Goal: Navigation & Orientation: Find specific page/section

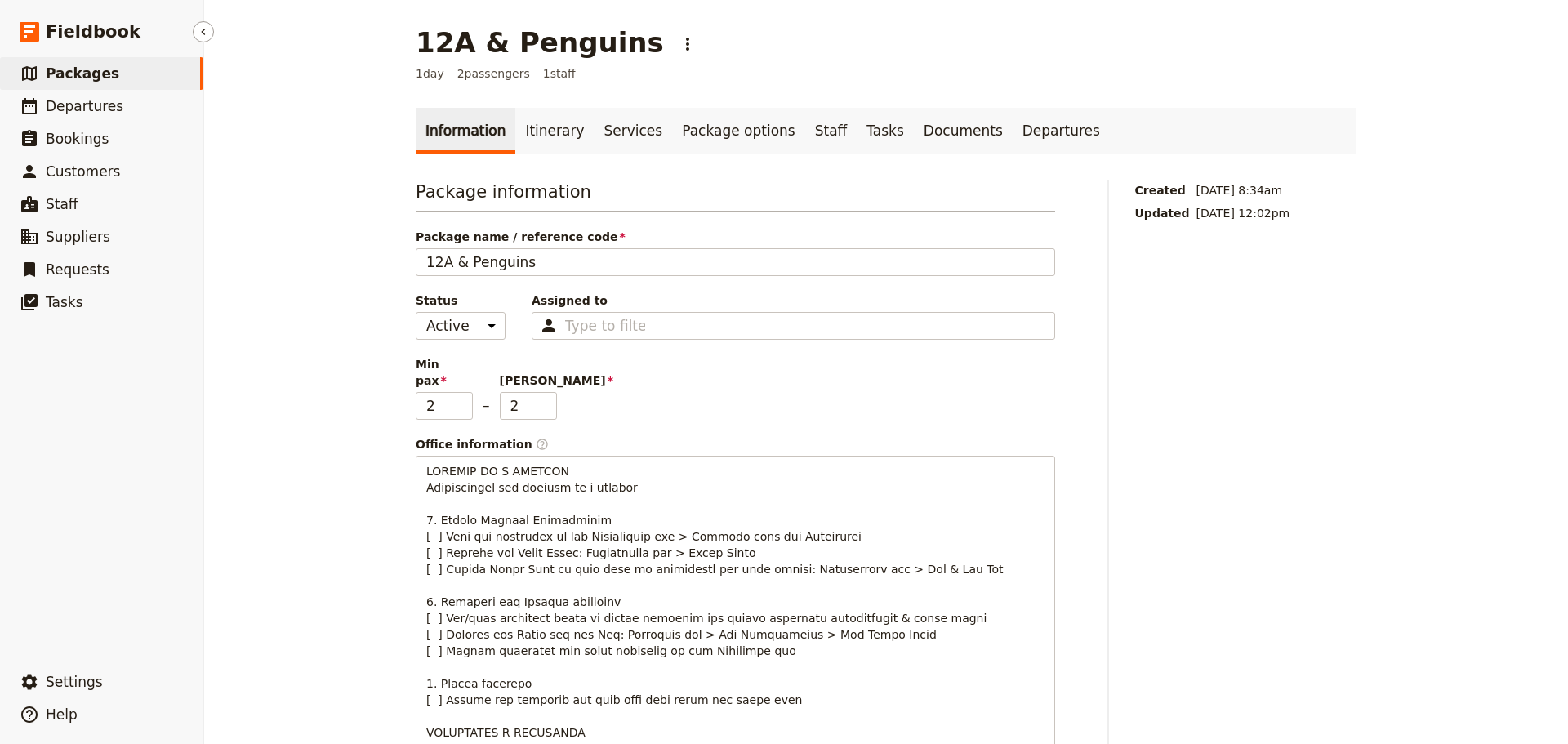
drag, startPoint x: 0, startPoint y: 0, endPoint x: 92, endPoint y: 65, distance: 112.6
click at [97, 69] on span "Packages" at bounding box center [82, 73] width 73 height 16
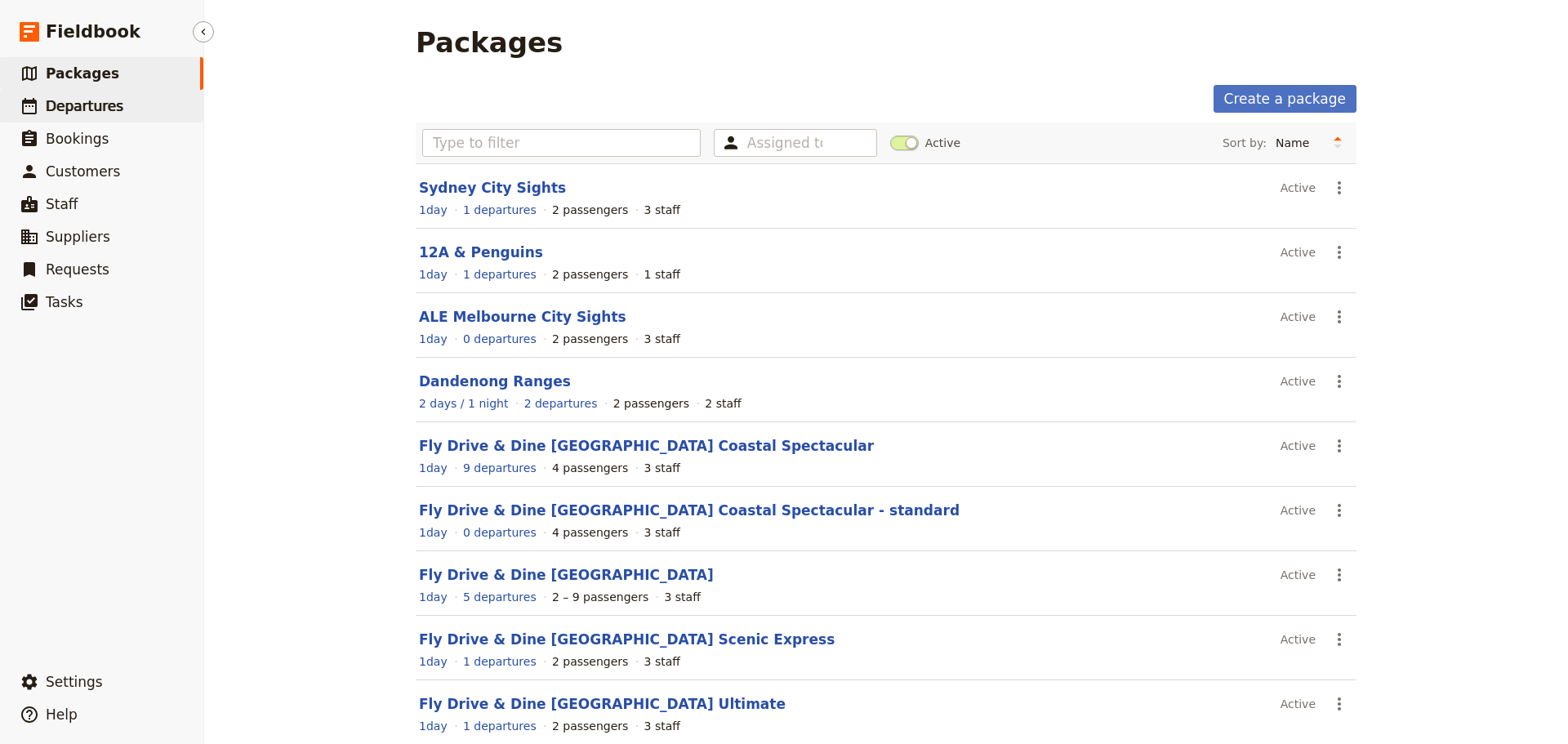
click at [102, 111] on span "Departures" at bounding box center [85, 106] width 78 height 16
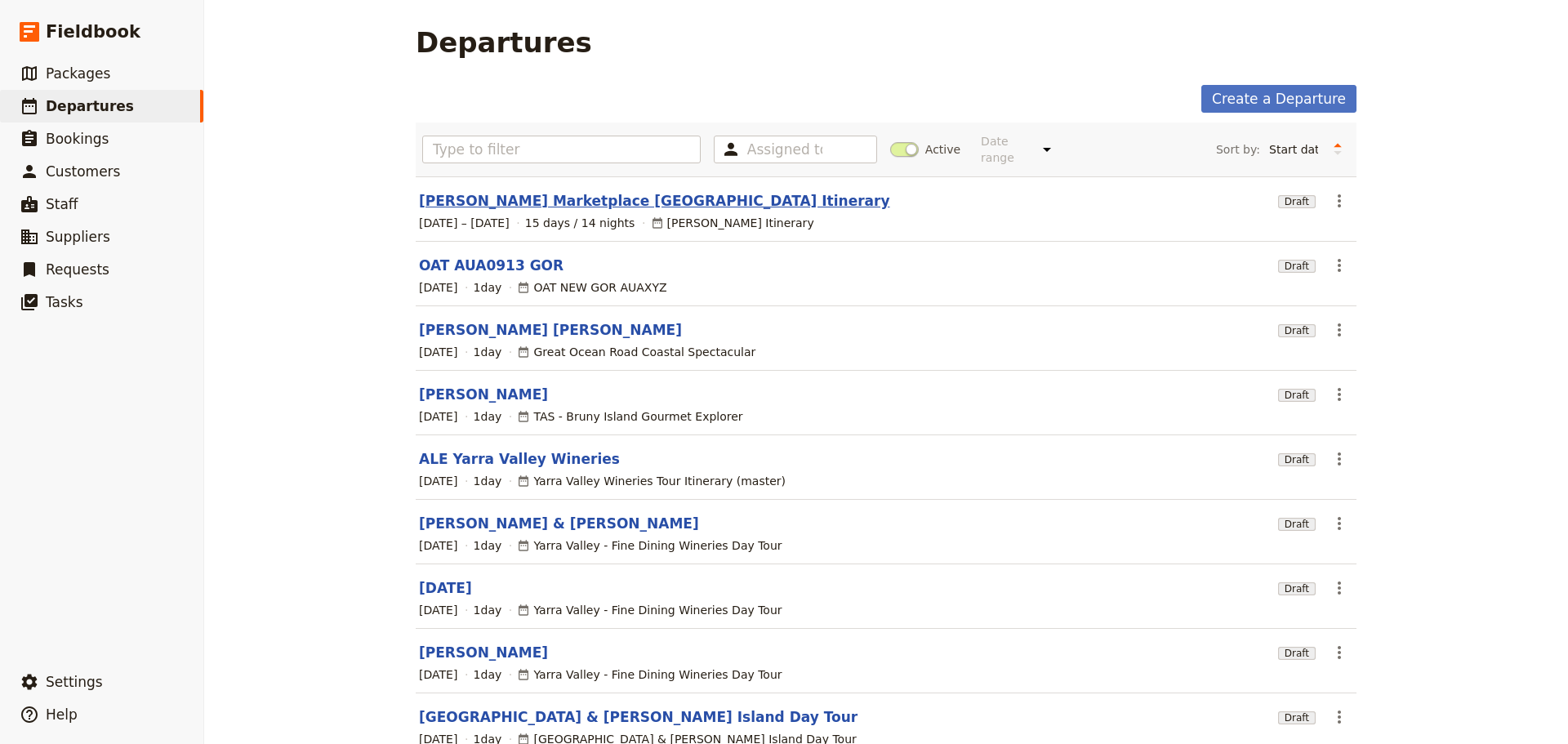
click at [525, 191] on link "[PERSON_NAME] Marketplace [GEOGRAPHIC_DATA] Itinerary" at bounding box center [655, 201] width 472 height 19
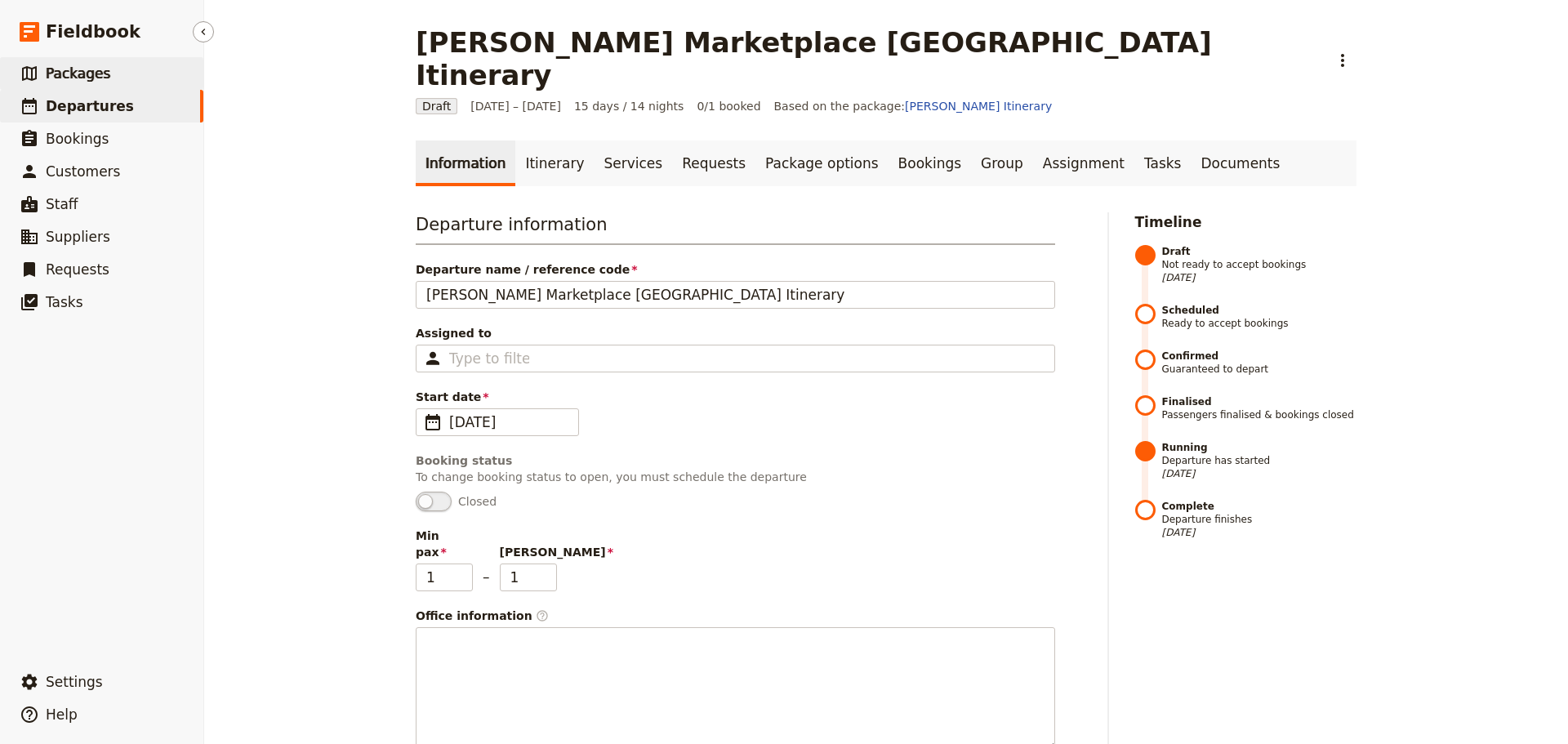
click at [154, 77] on link "​ Packages" at bounding box center [102, 73] width 204 height 33
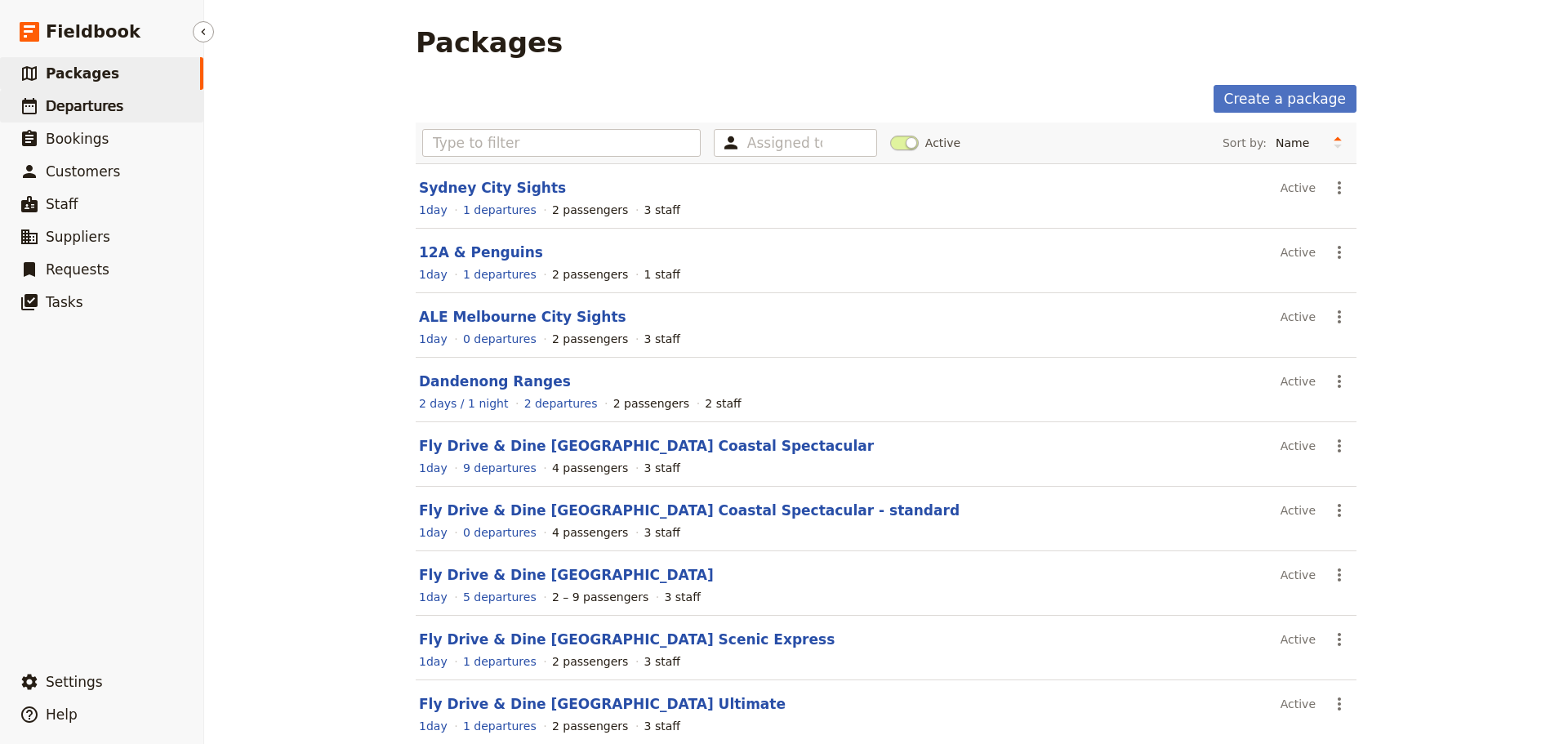
click at [142, 104] on link "​ Departures" at bounding box center [102, 106] width 204 height 33
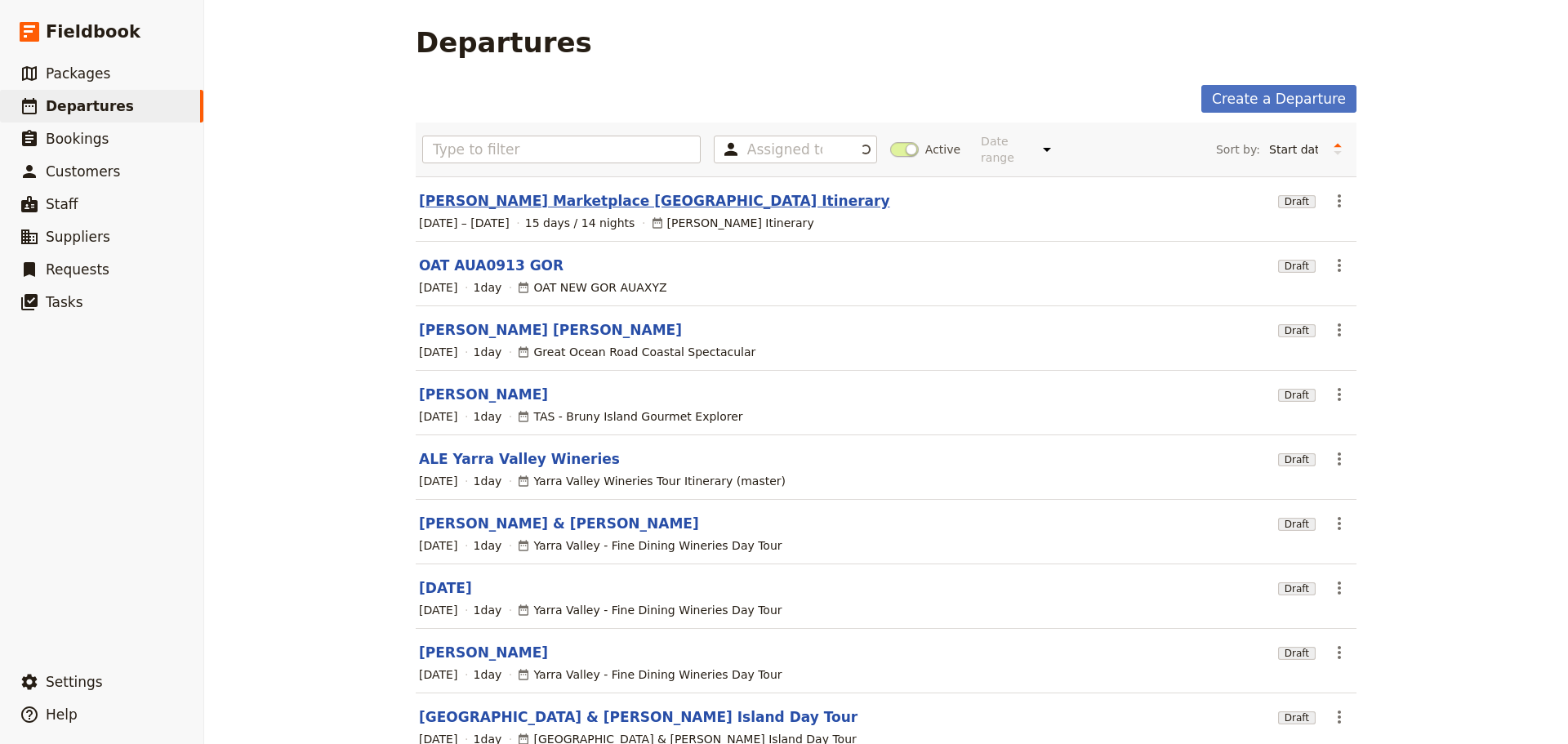
click at [570, 176] on section "[PERSON_NAME] Marketplace [GEOGRAPHIC_DATA] Itinerary Draft ​ [DATE] – [DATE] 1…" at bounding box center [886, 209] width 941 height 65
click at [573, 191] on link "[PERSON_NAME] Marketplace [GEOGRAPHIC_DATA] Itinerary" at bounding box center [655, 201] width 472 height 19
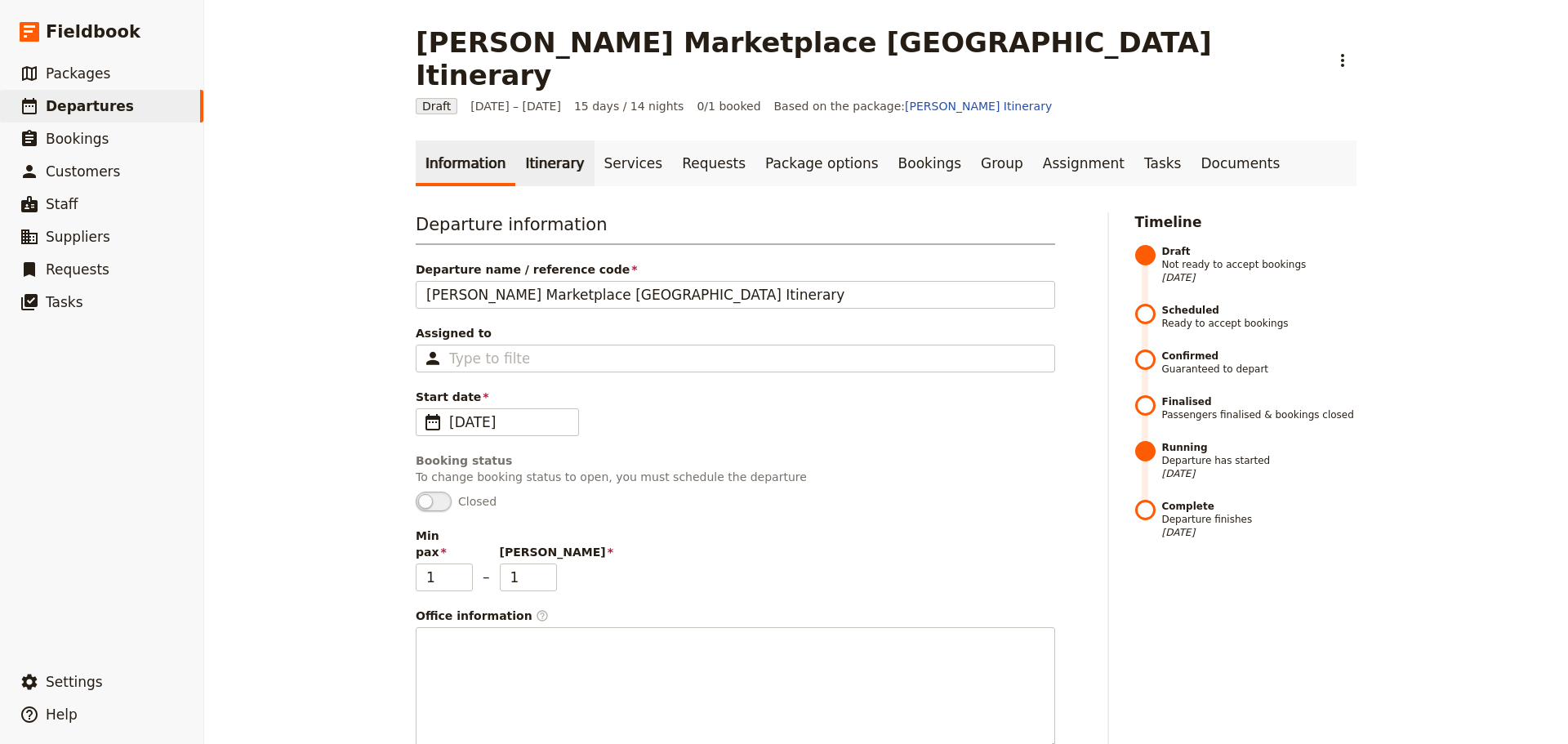
click at [515, 141] on link "Itinerary" at bounding box center [554, 164] width 79 height 46
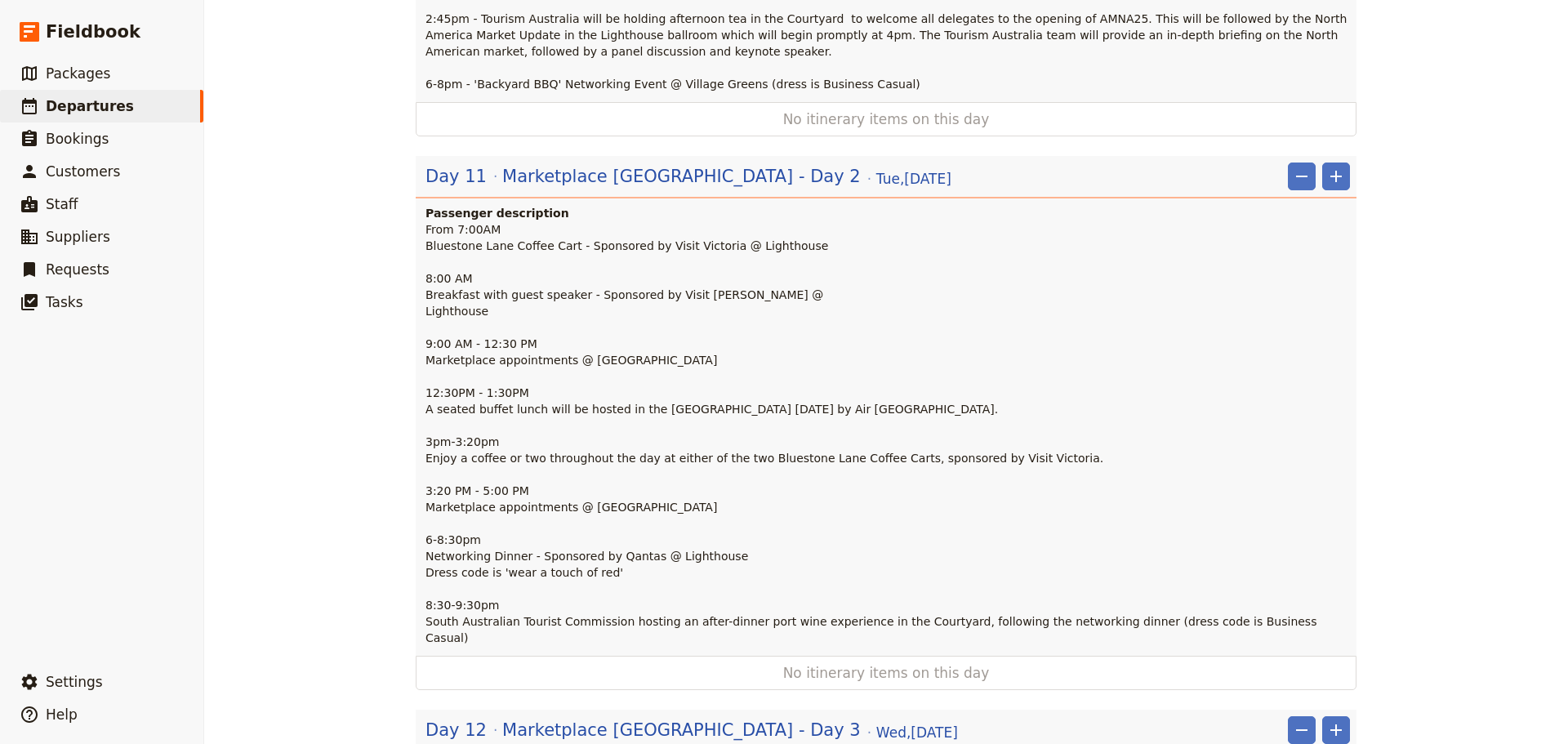
scroll to position [2858, 0]
